Goal: Navigation & Orientation: Find specific page/section

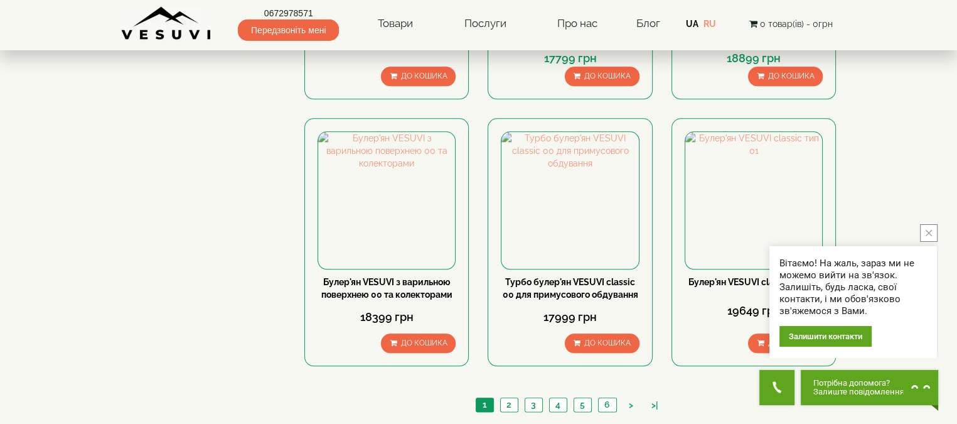
scroll to position [1506, 0]
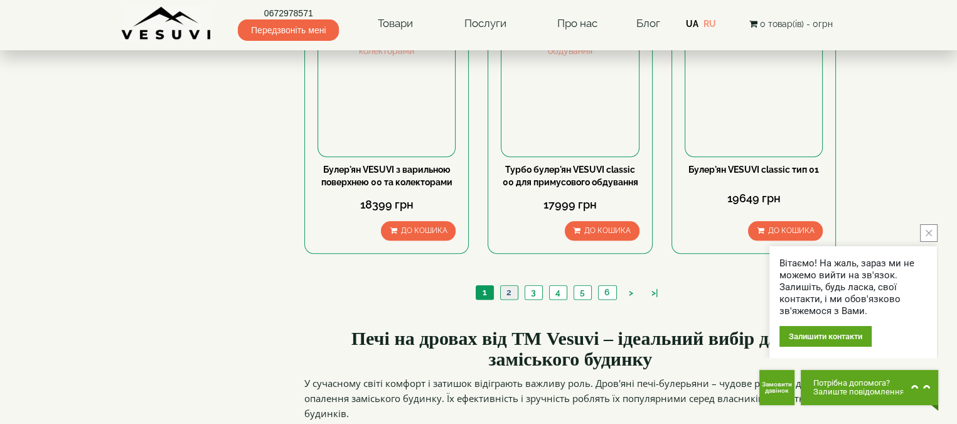
click at [506, 286] on link "2" at bounding box center [509, 292] width 18 height 13
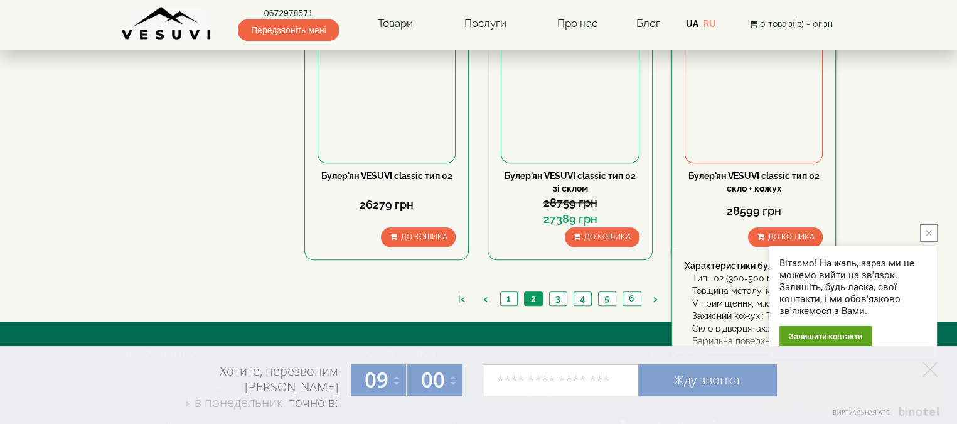
scroll to position [1501, 0]
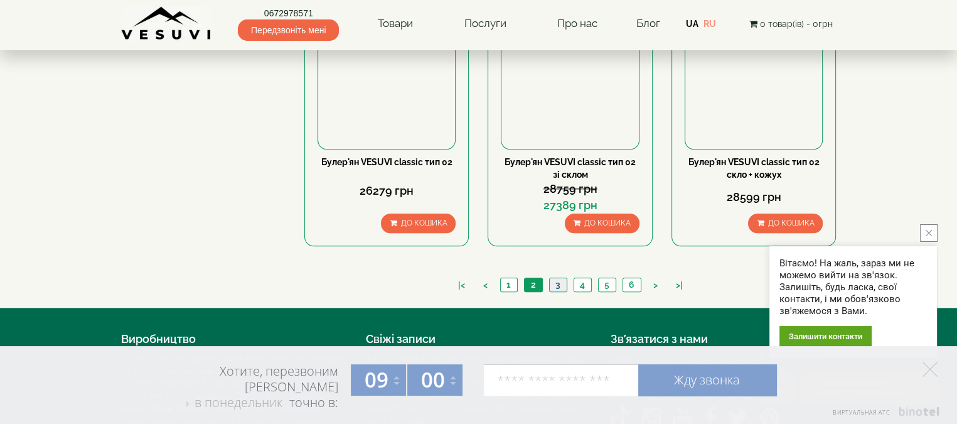
click at [557, 278] on link "3" at bounding box center [558, 284] width 18 height 13
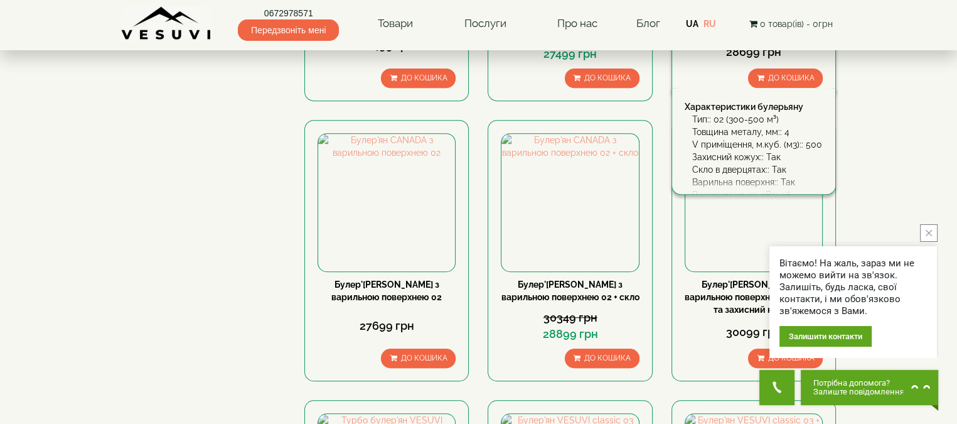
scroll to position [879, 0]
